Goal: Transaction & Acquisition: Download file/media

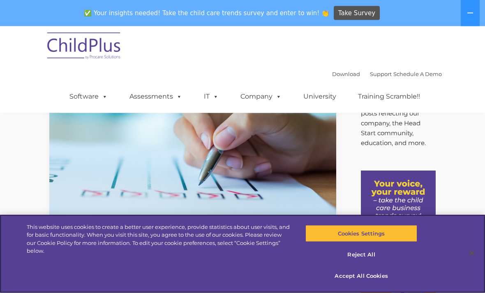
scroll to position [26, 0]
click at [368, 285] on button "Accept All Cookies" at bounding box center [361, 276] width 111 height 17
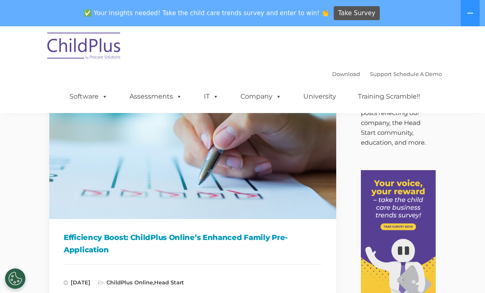
click at [118, 52] on img at bounding box center [84, 47] width 82 height 41
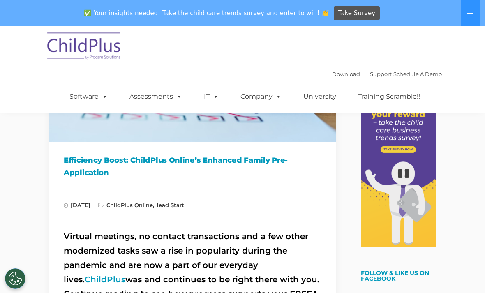
scroll to position [105, 0]
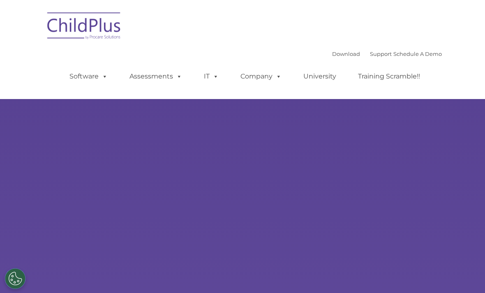
type input ""
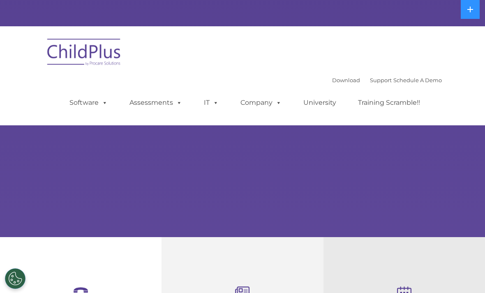
select select "MEDIUM"
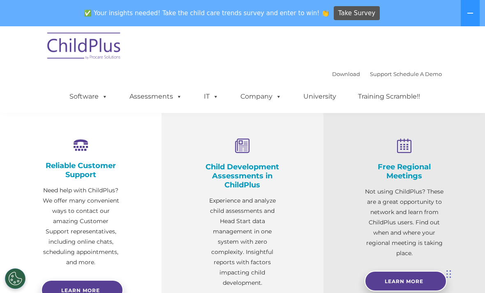
scroll to position [258, 0]
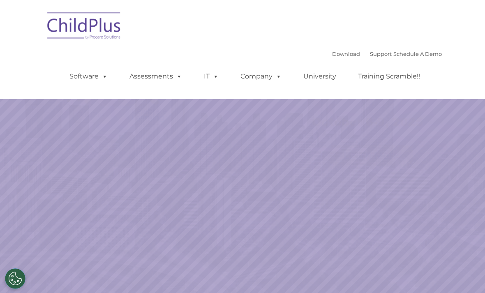
scroll to position [-67, 0]
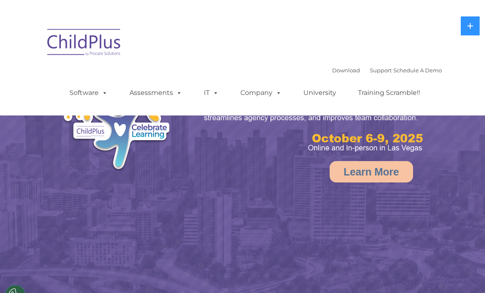
select select "MEDIUM"
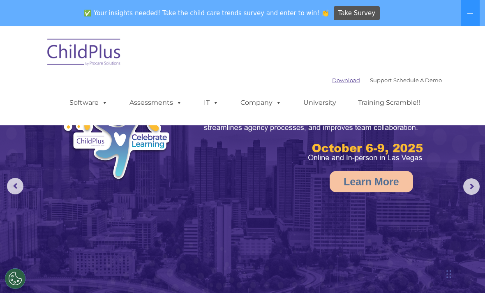
click at [341, 81] on link "Download" at bounding box center [346, 80] width 28 height 7
